Goal: Task Accomplishment & Management: Use online tool/utility

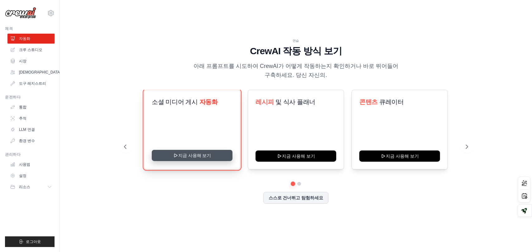
click at [203, 160] on button "지금 사용해 보기" at bounding box center [192, 155] width 81 height 11
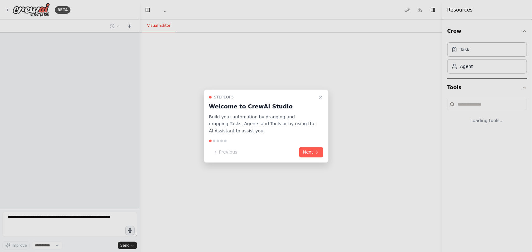
select select "****"
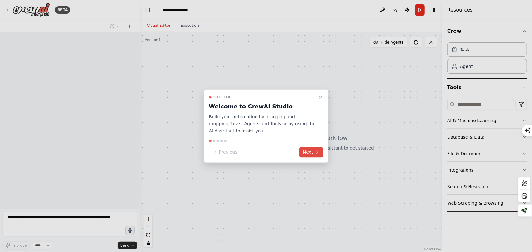
click at [313, 152] on button "Next" at bounding box center [311, 152] width 24 height 10
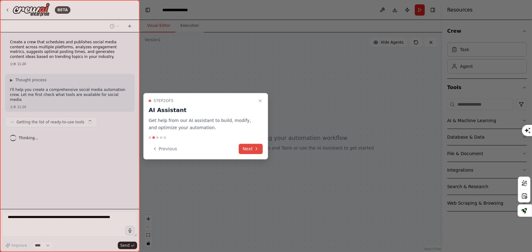
click at [246, 148] on button "Next" at bounding box center [251, 149] width 24 height 10
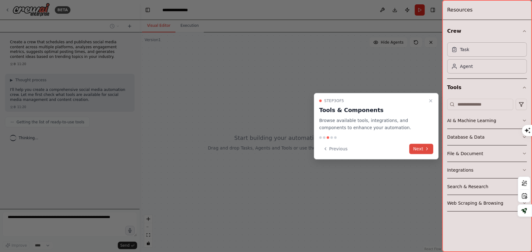
click at [424, 149] on button "Next" at bounding box center [422, 149] width 24 height 10
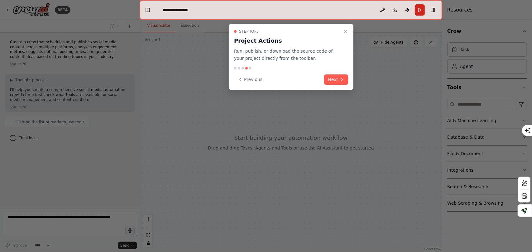
click at [339, 81] on button "Next" at bounding box center [336, 80] width 24 height 10
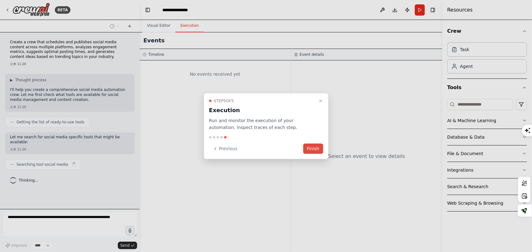
click at [313, 147] on button "Finish" at bounding box center [314, 149] width 20 height 10
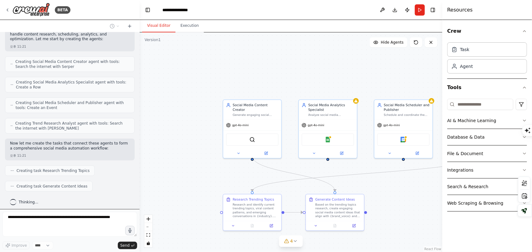
scroll to position [291, 0]
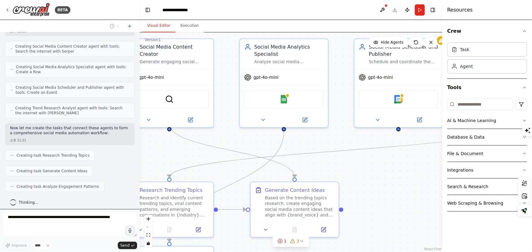
drag, startPoint x: 380, startPoint y: 177, endPoint x: 366, endPoint y: 170, distance: 15.8
click at [366, 170] on div ".deletable-edge-delete-btn { width: 20px; height: 20px; border: 0px solid #ffff…" at bounding box center [291, 142] width 303 height 220
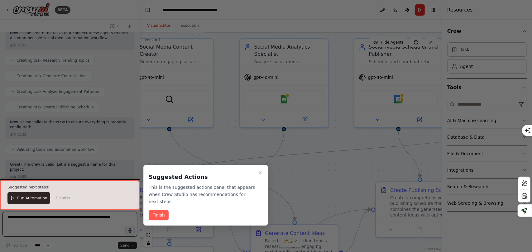
scroll to position [704, 0]
